Goal: Register for event/course

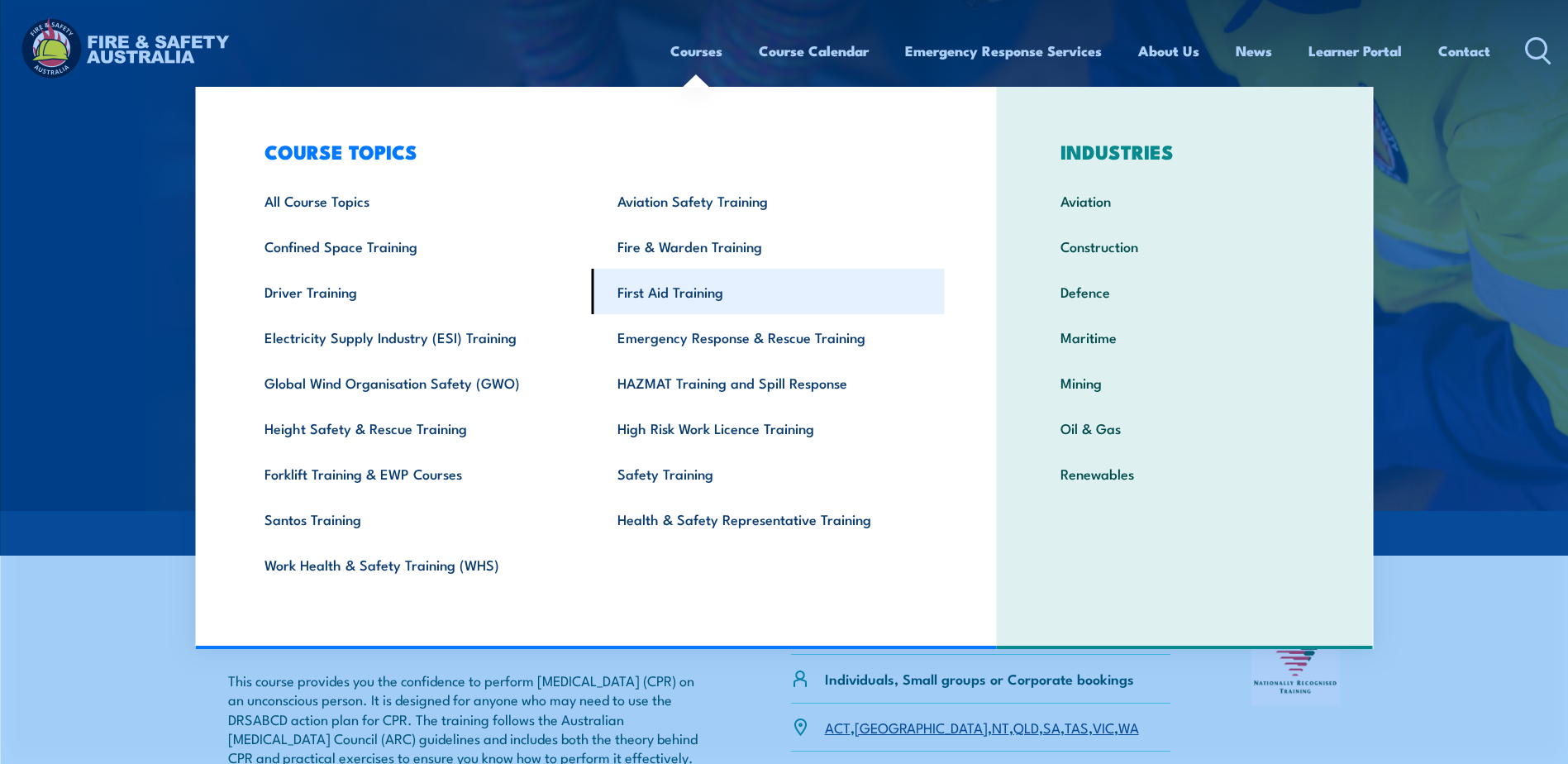
click at [681, 291] on link "First Aid Training" at bounding box center [767, 292] width 353 height 45
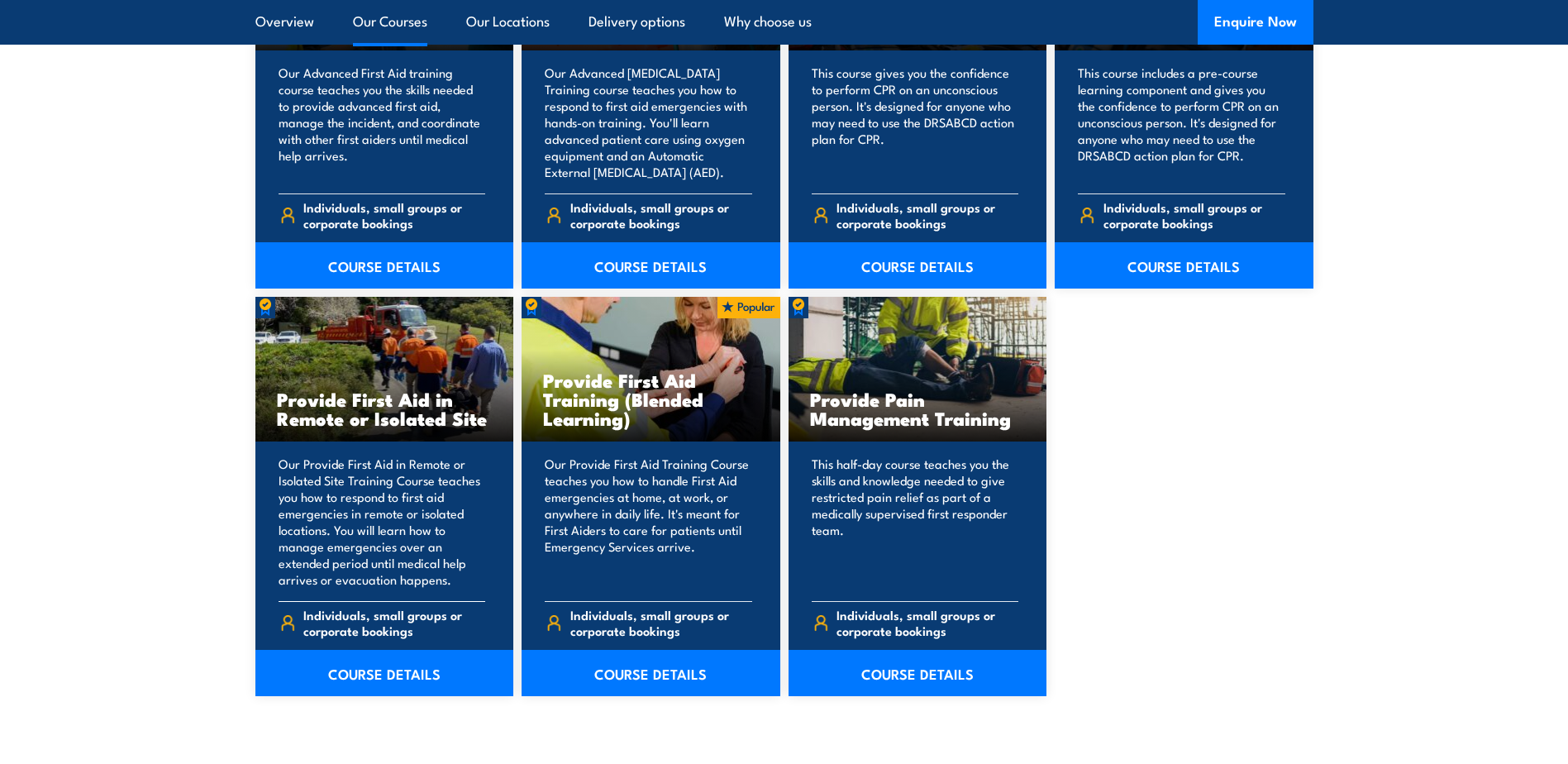
scroll to position [2397, 0]
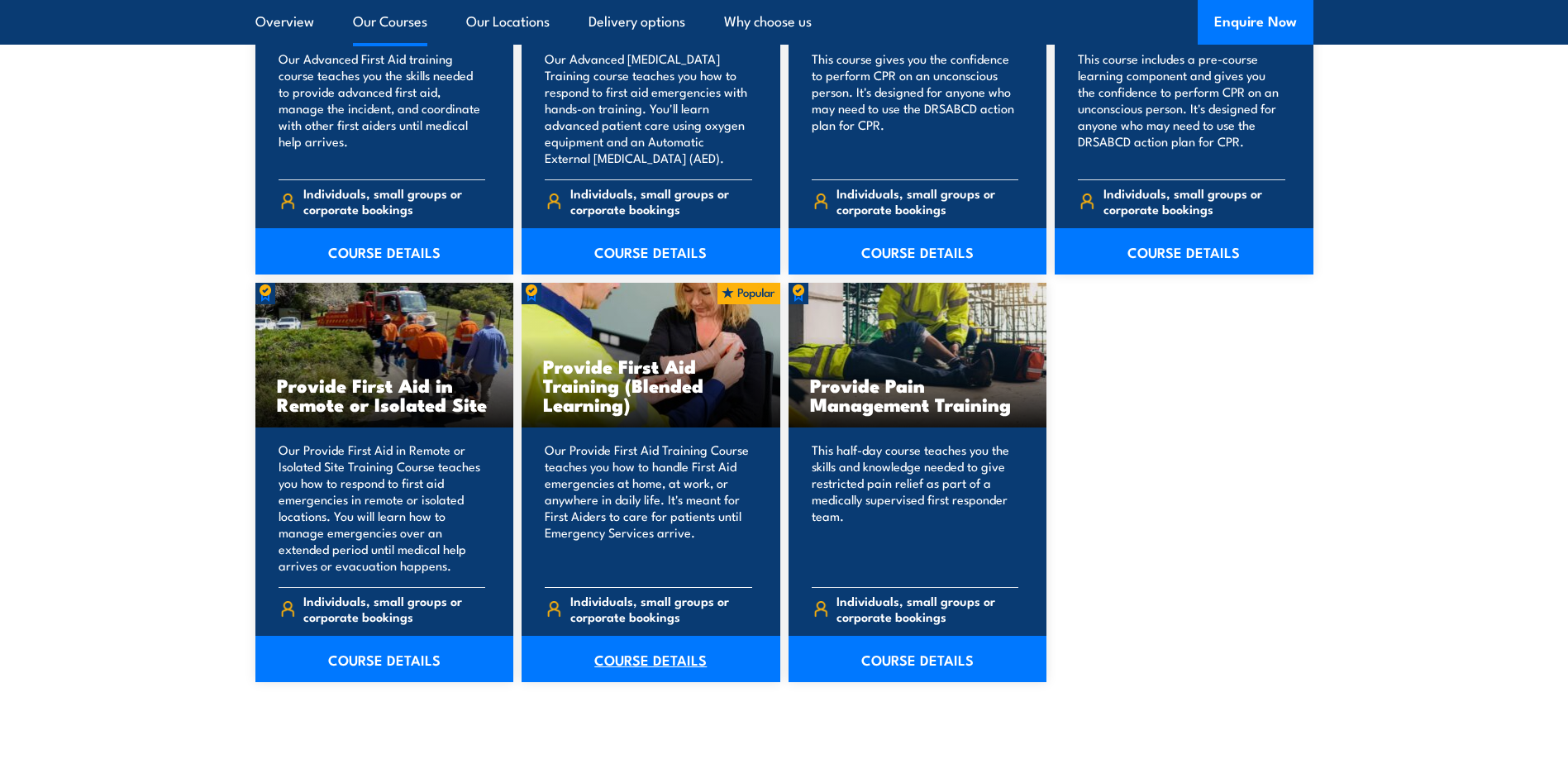
click at [646, 661] on link "COURSE DETAILS" at bounding box center [650, 659] width 258 height 46
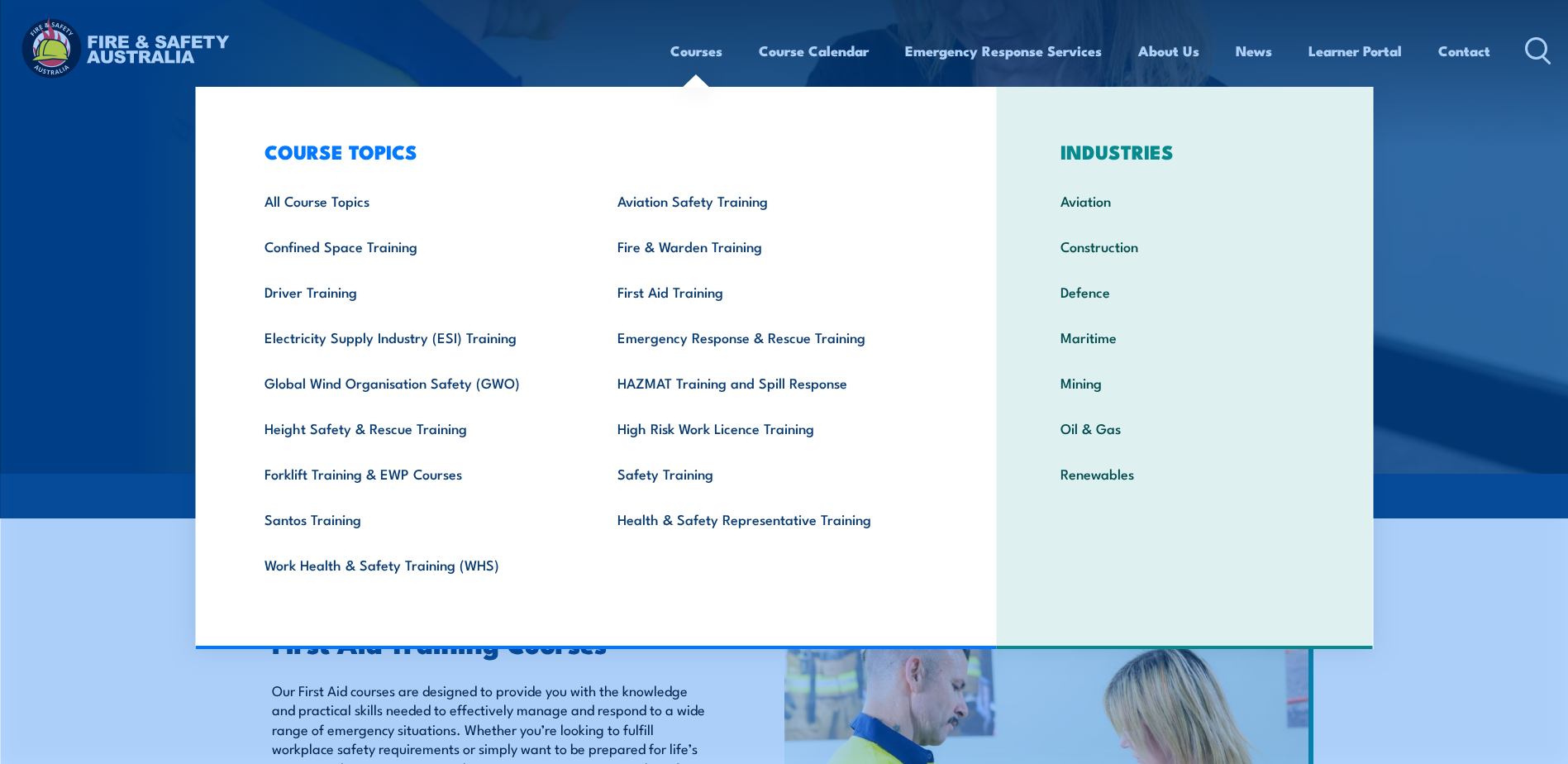
click at [687, 55] on link "Courses" at bounding box center [696, 51] width 52 height 44
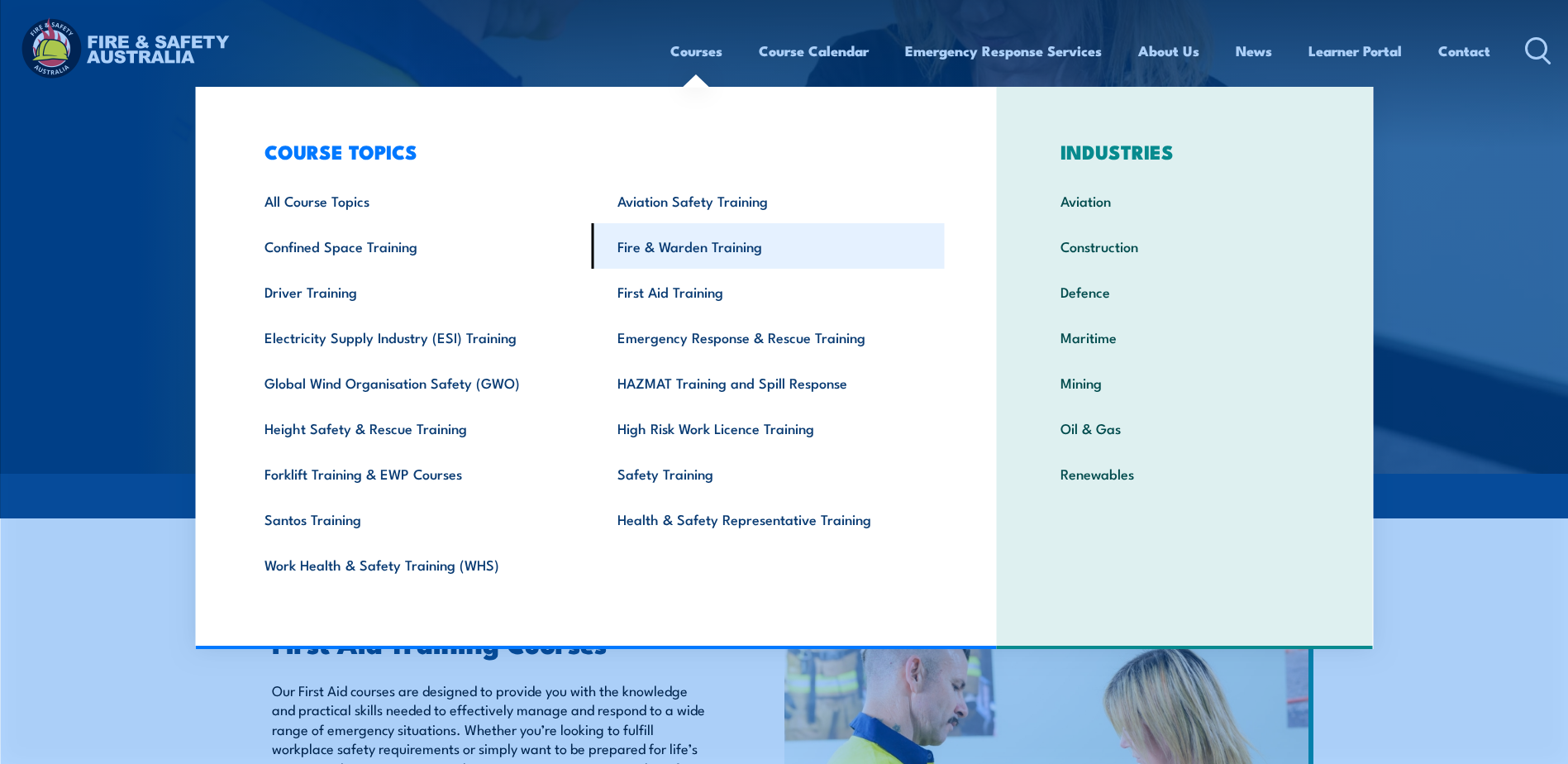
click at [678, 240] on link "Fire & Warden Training" at bounding box center [767, 246] width 353 height 45
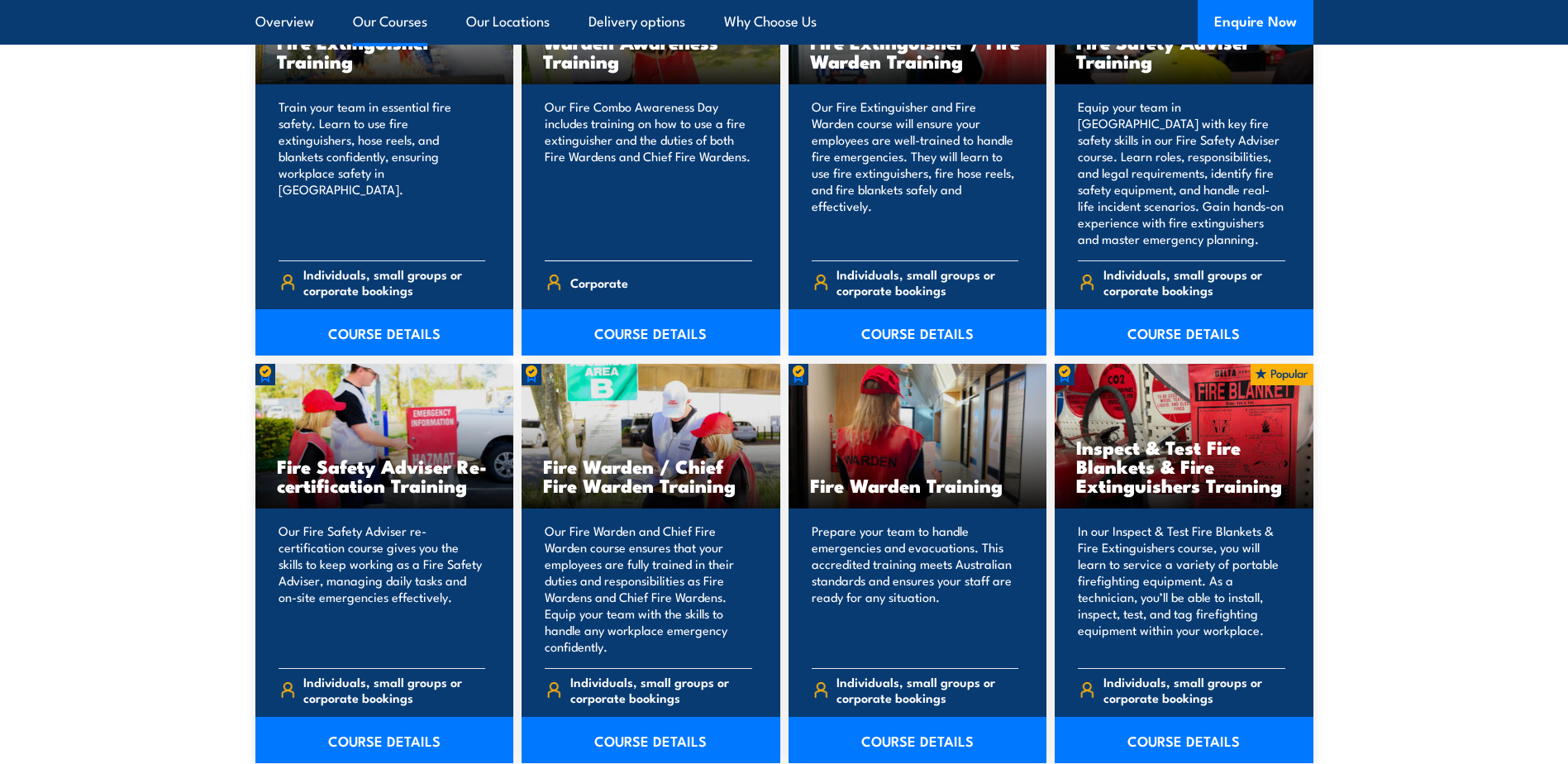
scroll to position [1984, 0]
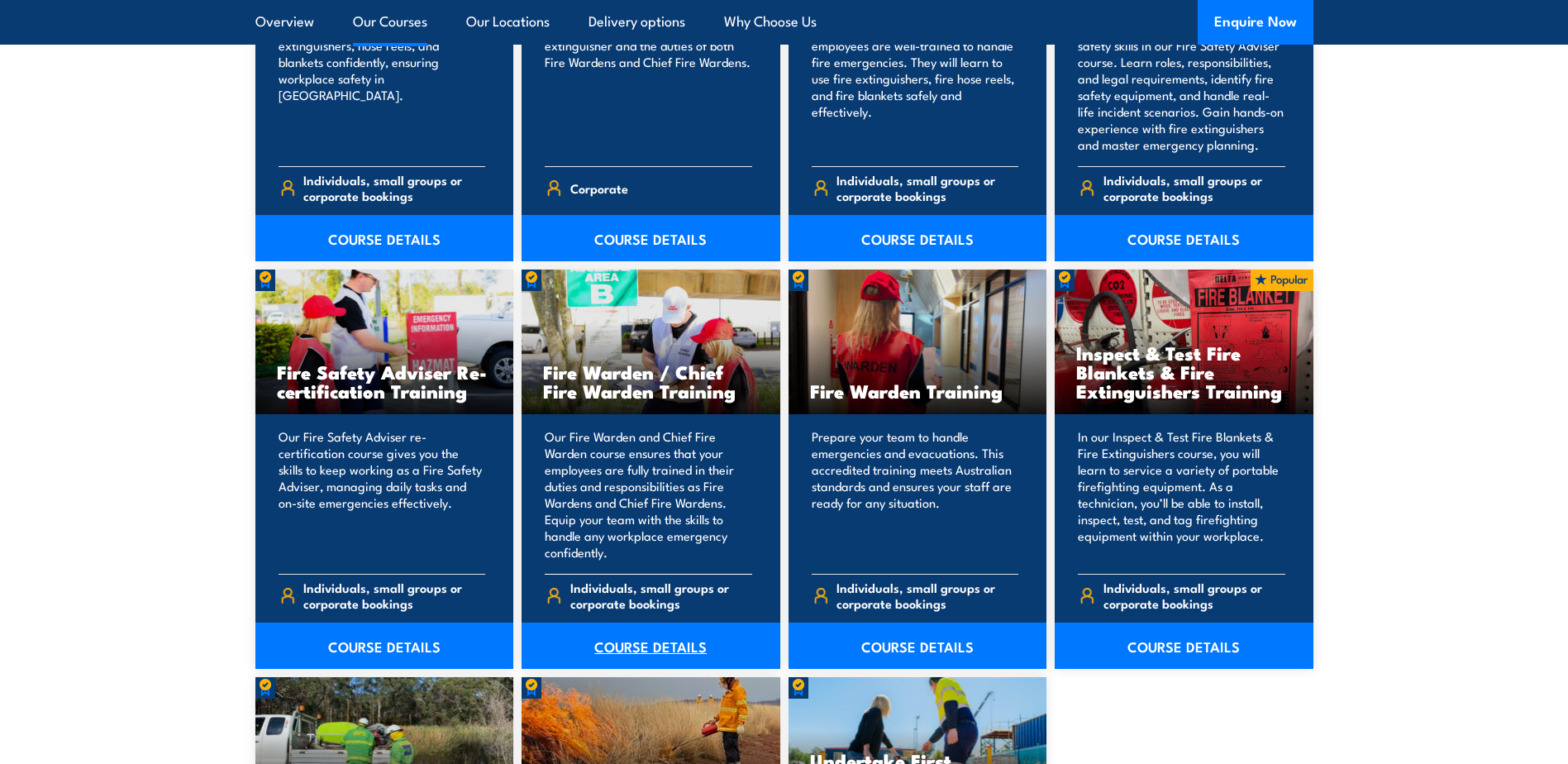
click at [663, 642] on link "COURSE DETAILS" at bounding box center [650, 646] width 258 height 46
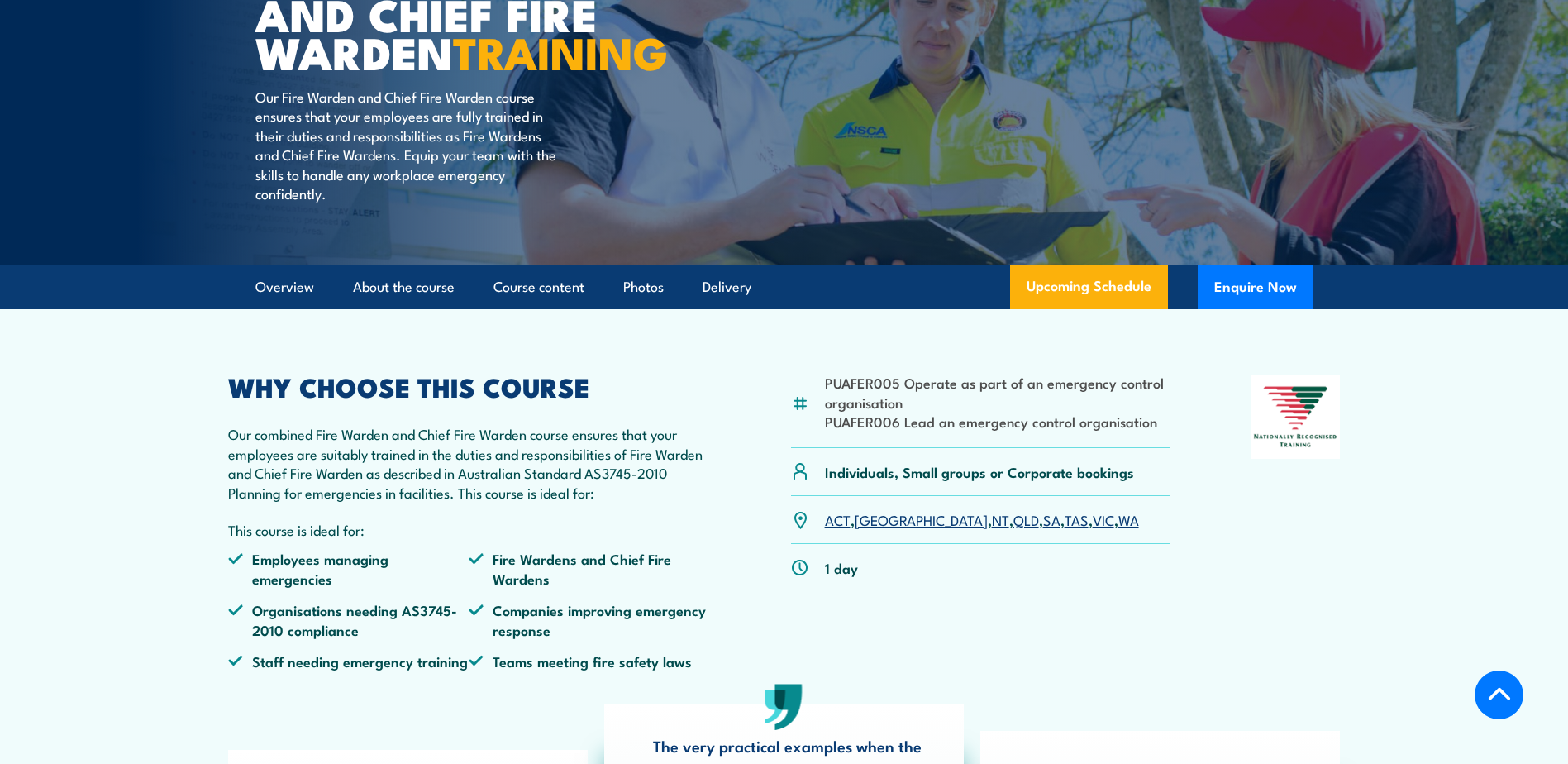
scroll to position [496, 0]
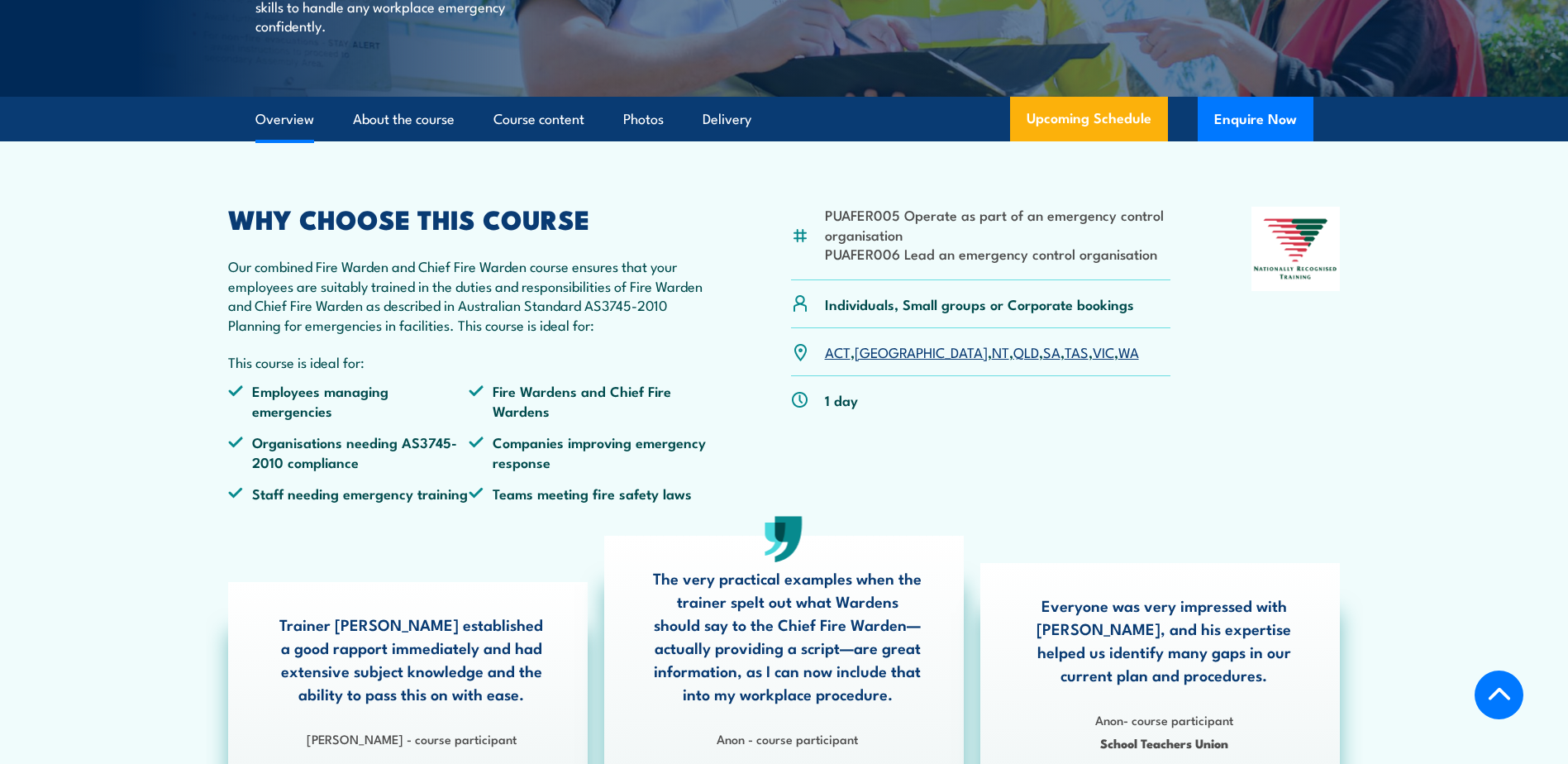
click at [1043, 362] on link "SA" at bounding box center [1051, 351] width 17 height 20
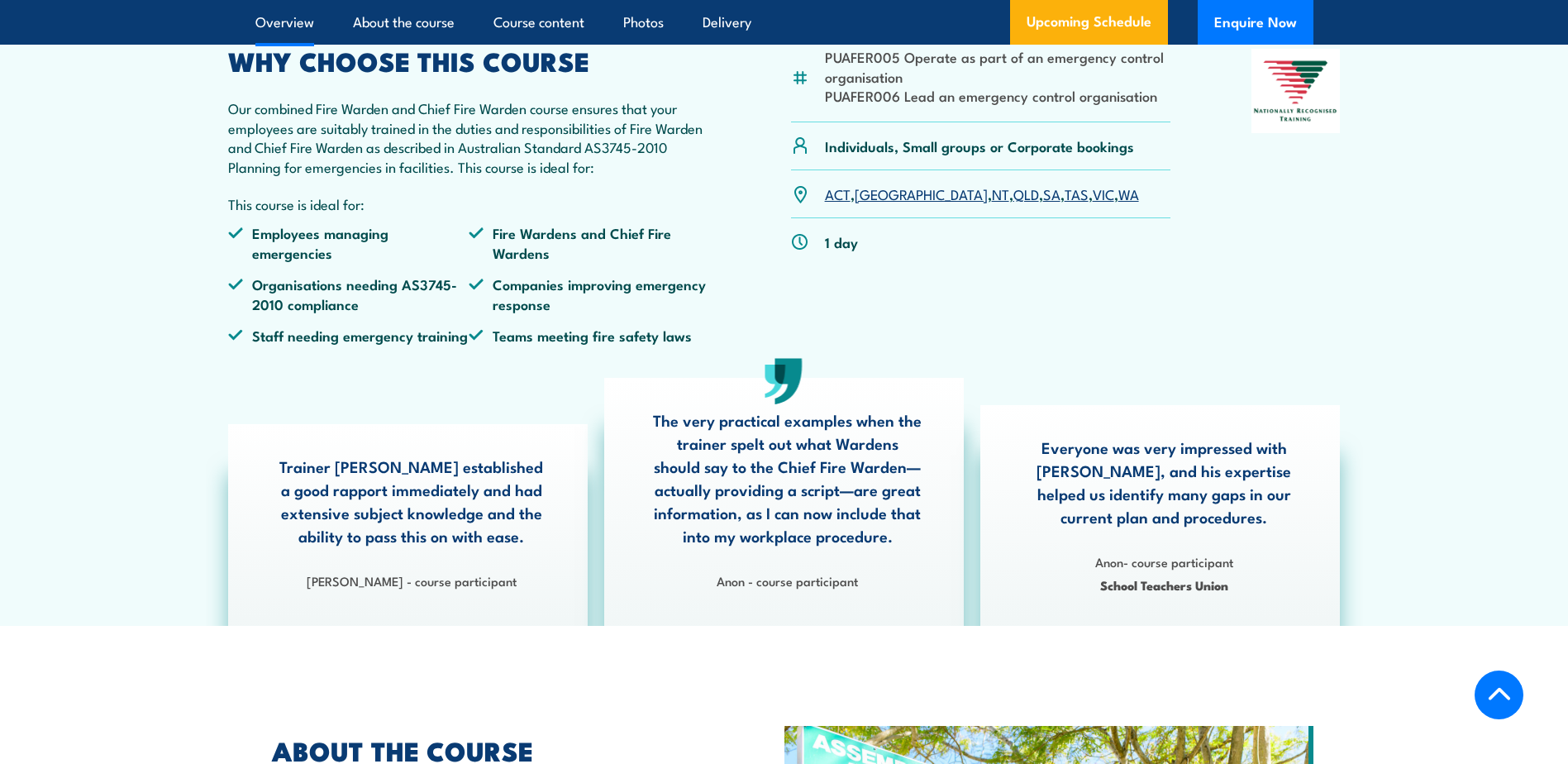
scroll to position [744, 0]
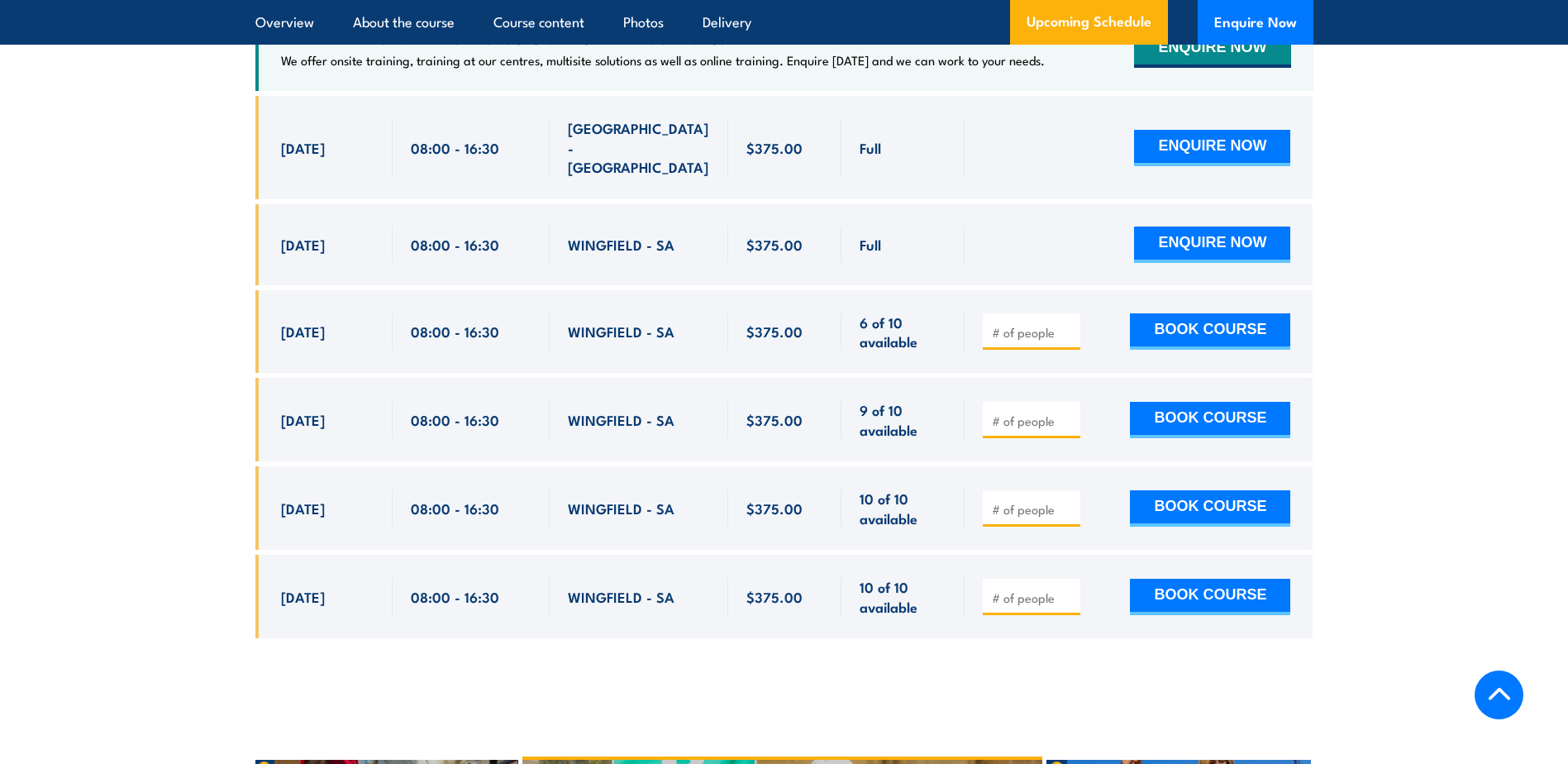
scroll to position [3094, 0]
